Goal: Check status: Check status

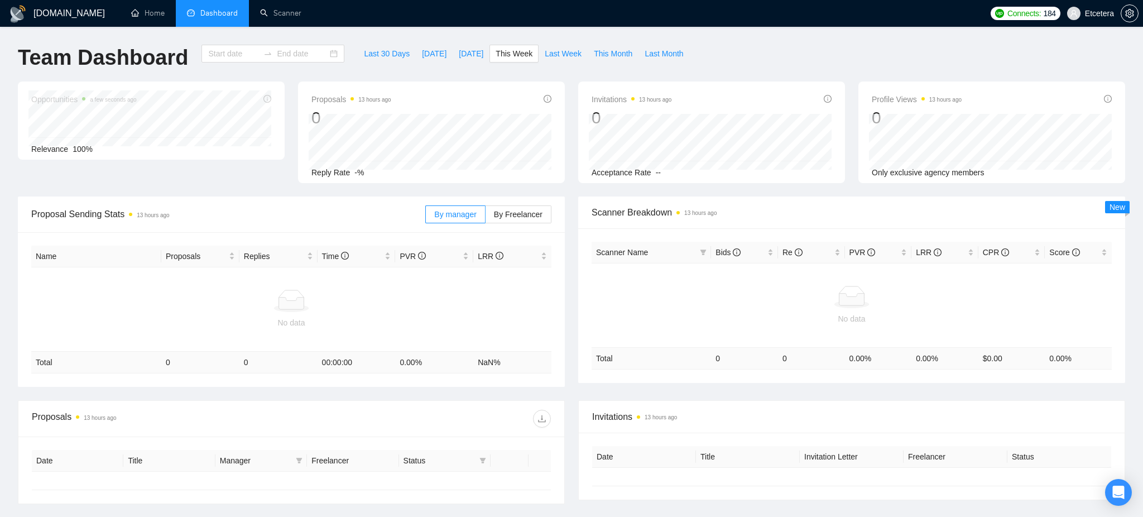
type input "[DATE]"
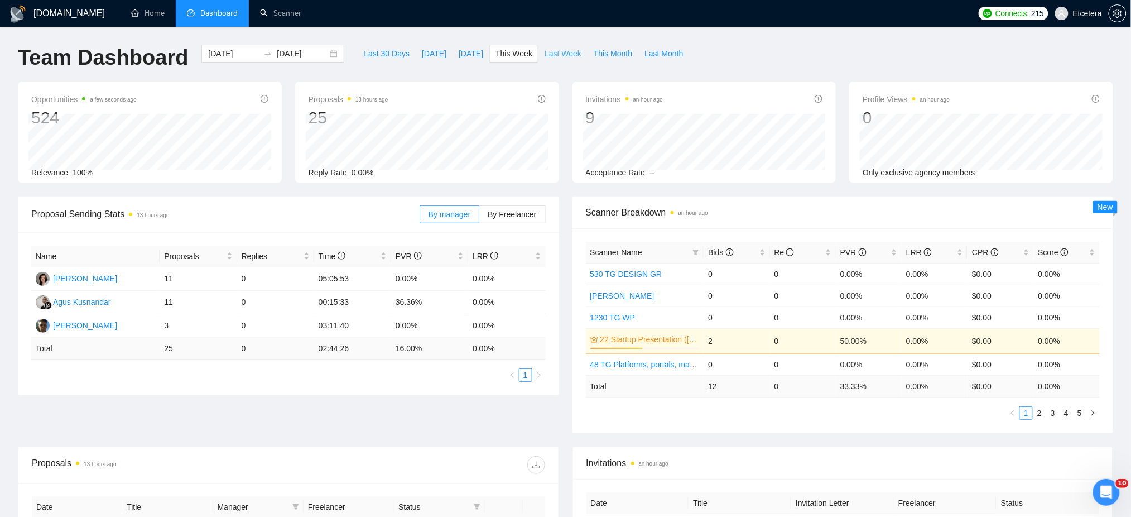
click at [546, 57] on span "Last Week" at bounding box center [563, 53] width 37 height 12
type input "2025-09-01"
type input "2025-09-07"
